Goal: Information Seeking & Learning: Learn about a topic

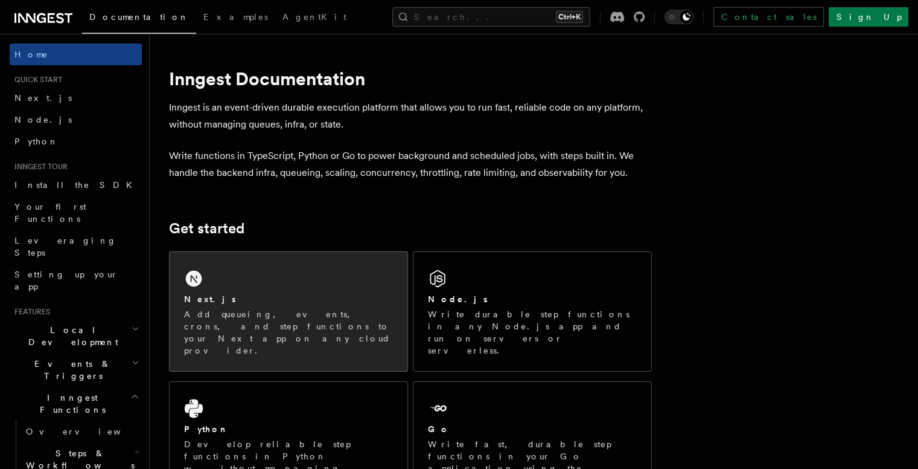
click at [325, 299] on div "Next.js" at bounding box center [288, 299] width 209 height 13
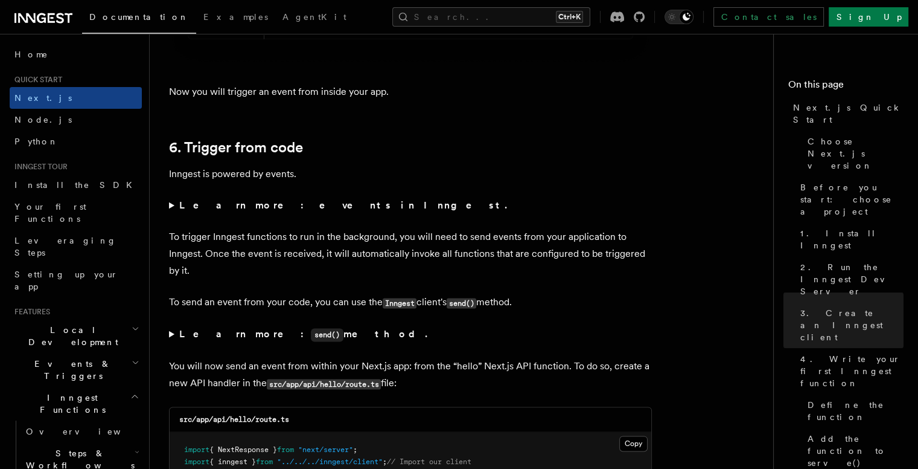
scroll to position [6021, 0]
click at [215, 206] on strong "Learn more: events in Inngest." at bounding box center [344, 204] width 330 height 11
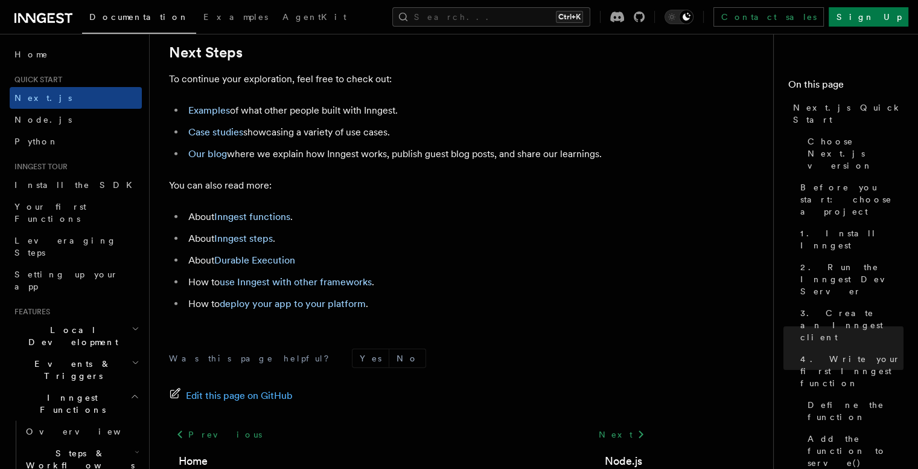
scroll to position [7697, 0]
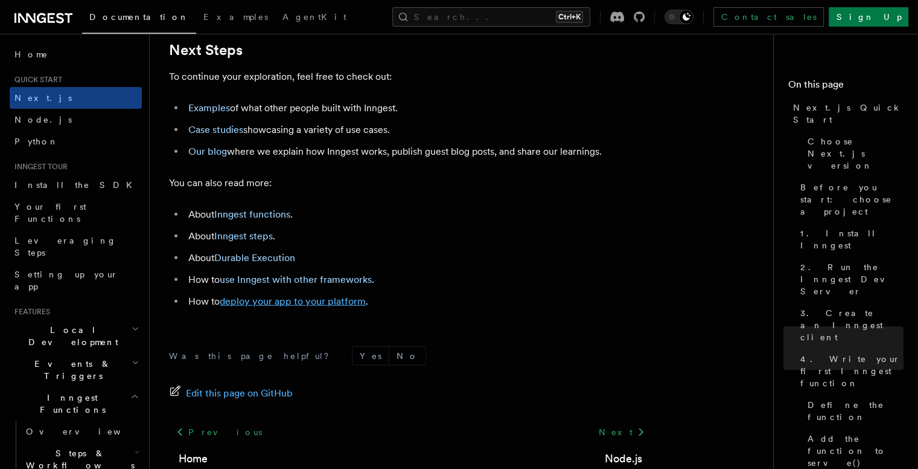
click at [242, 307] on link "deploy your app to your platform" at bounding box center [293, 300] width 146 height 11
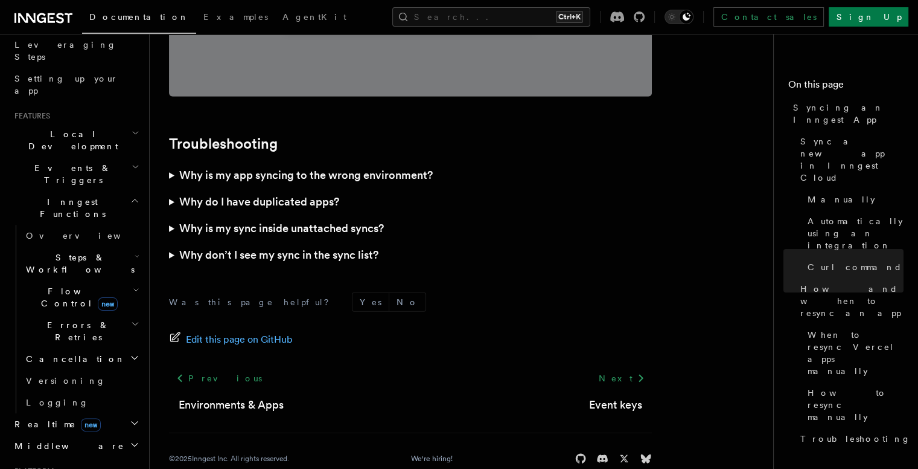
scroll to position [197, 0]
click at [69, 351] on span "Cancellation" at bounding box center [73, 357] width 104 height 12
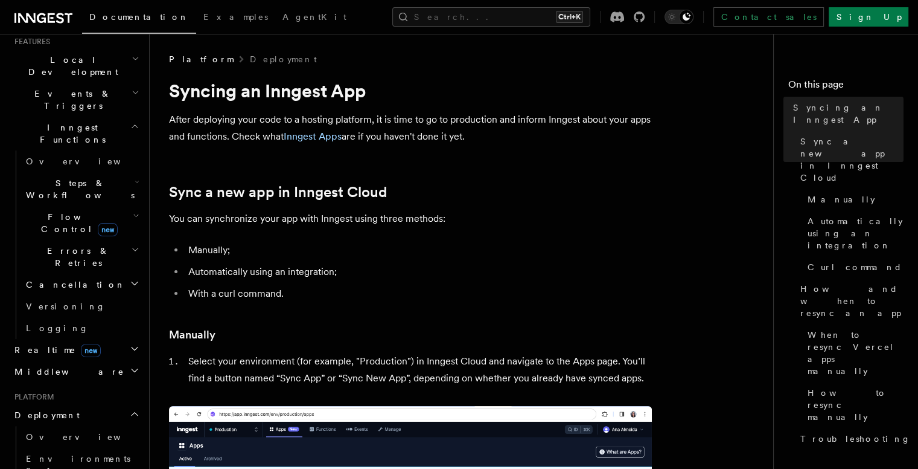
scroll to position [270, 0]
click at [75, 360] on h2 "Middleware" at bounding box center [76, 371] width 132 height 22
click at [70, 382] on link "Overview" at bounding box center [81, 393] width 121 height 22
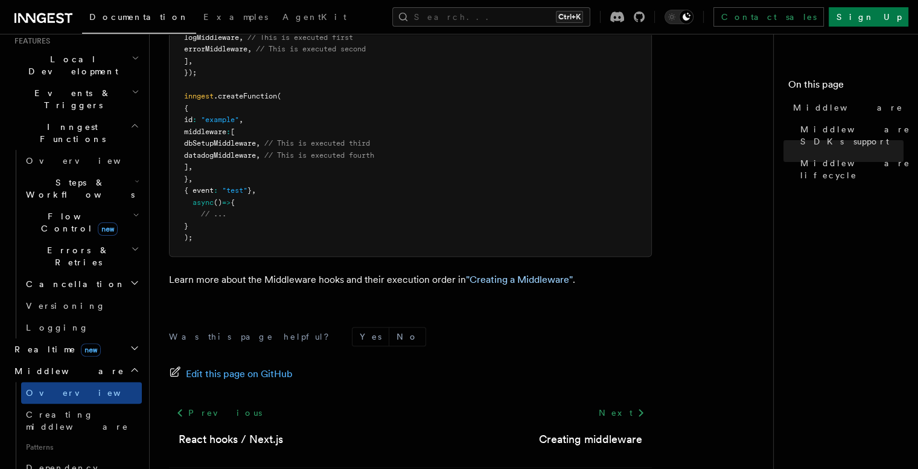
scroll to position [791, 0]
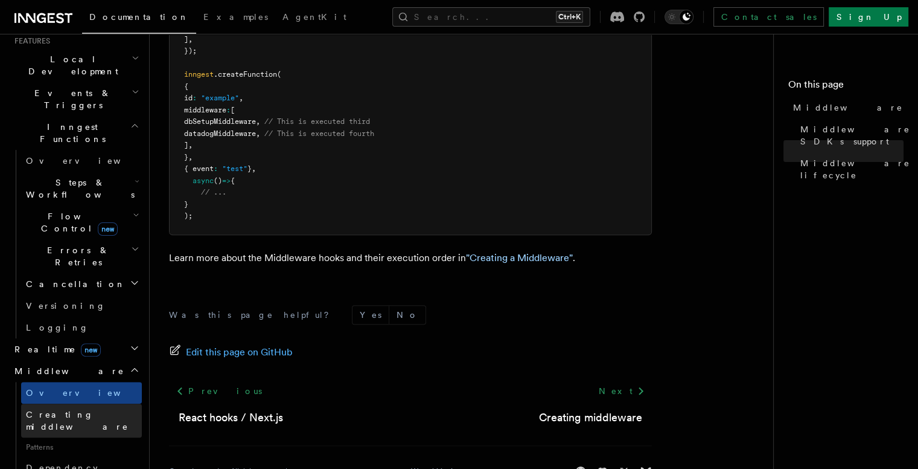
click at [99, 403] on link "Creating middleware" at bounding box center [81, 420] width 121 height 34
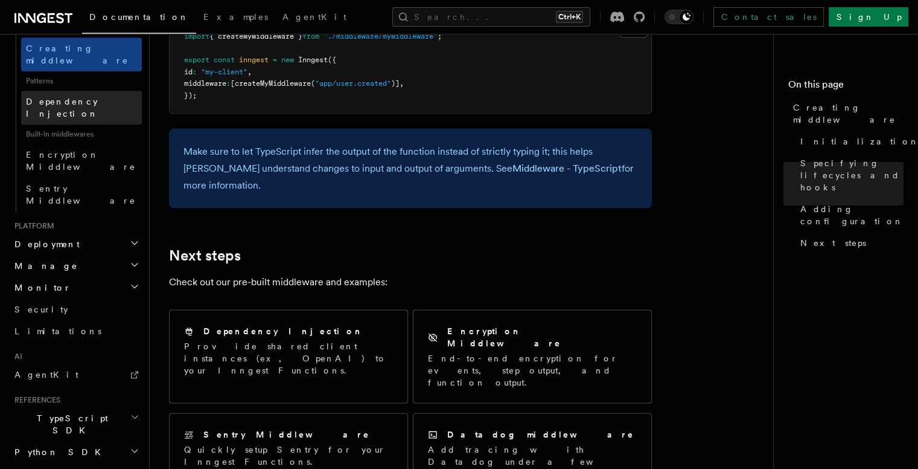
scroll to position [645, 0]
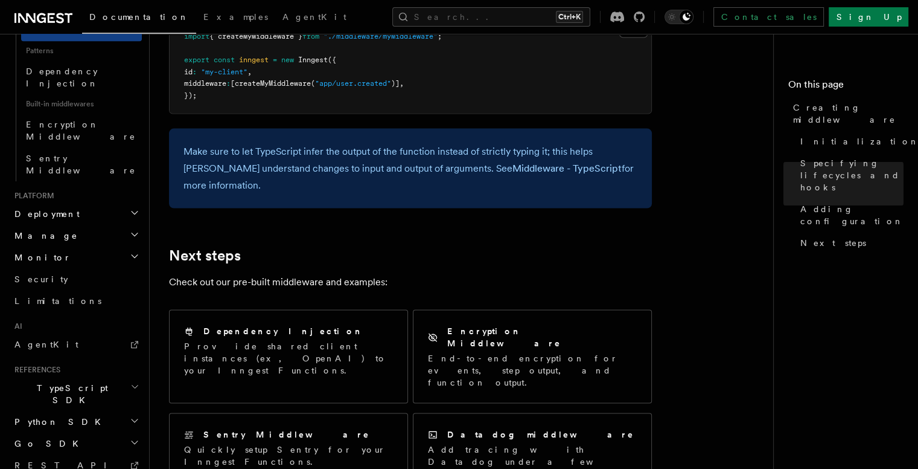
scroll to position [667, 0]
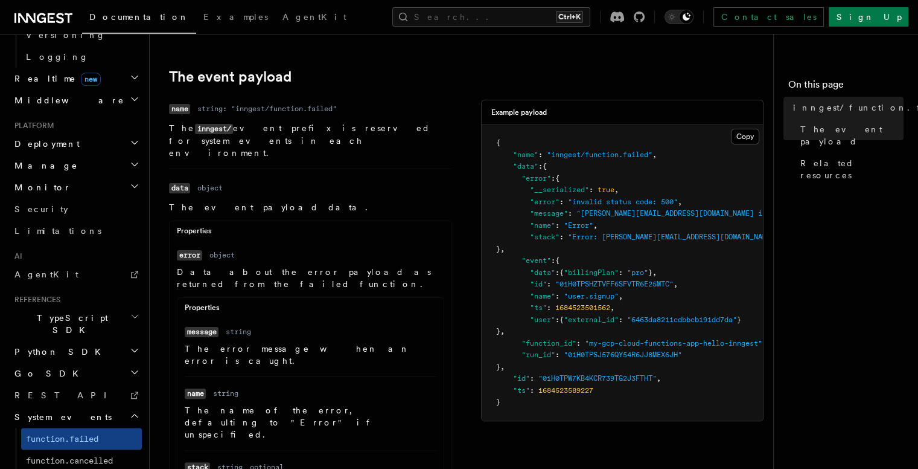
scroll to position [184, 0]
